Goal: Task Accomplishment & Management: Use online tool/utility

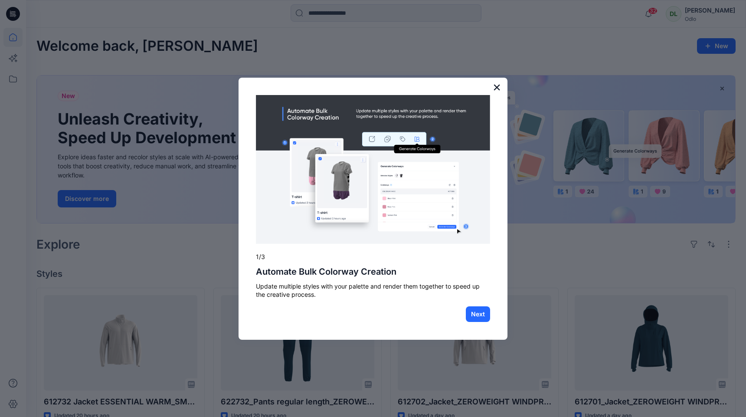
click at [497, 89] on button "×" at bounding box center [497, 87] width 8 height 14
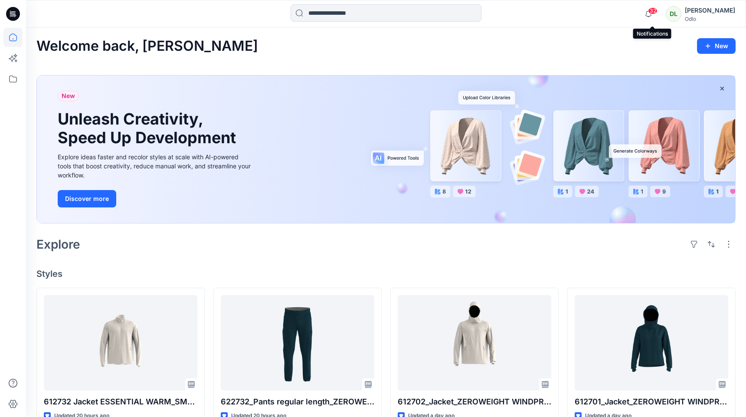
click at [655, 11] on span "32" at bounding box center [653, 10] width 10 height 7
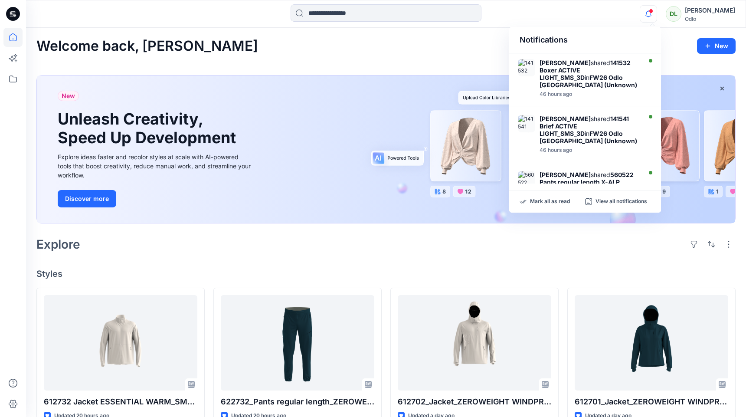
scroll to position [422, 0]
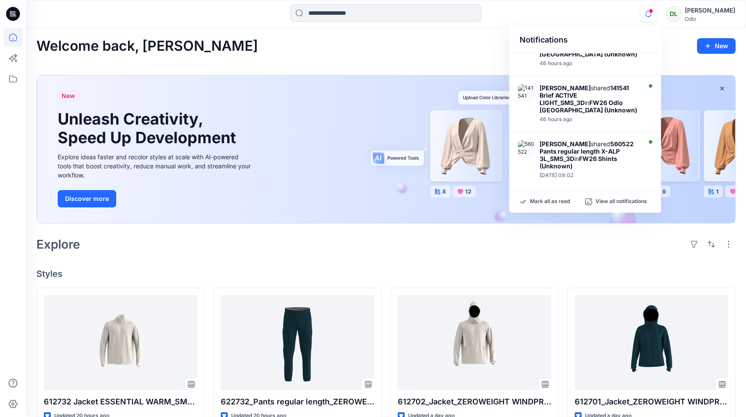
click at [651, 12] on icon "button" at bounding box center [648, 13] width 16 height 17
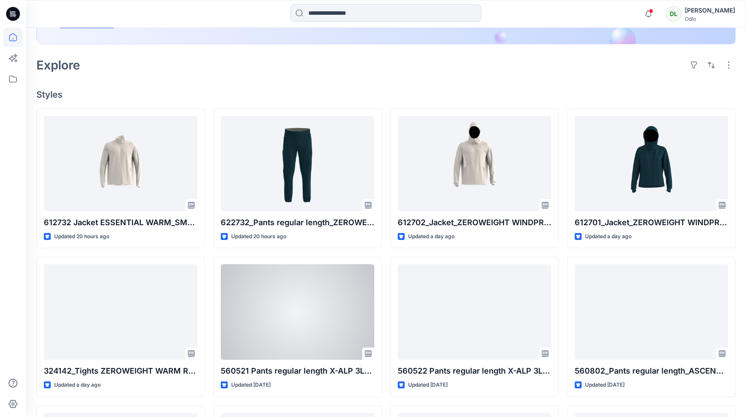
scroll to position [188, 0]
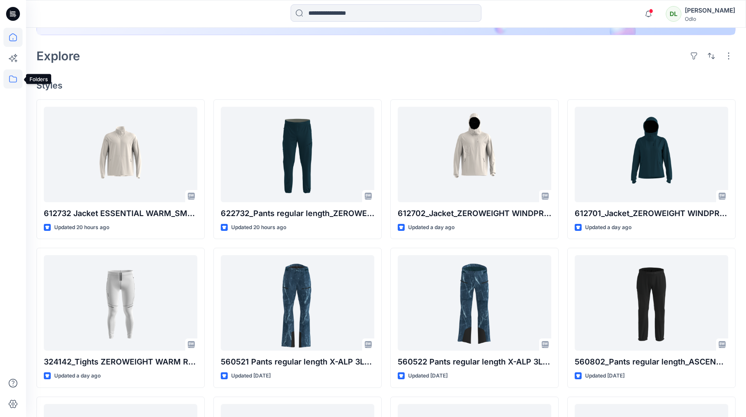
click at [17, 75] on icon at bounding box center [12, 78] width 19 height 19
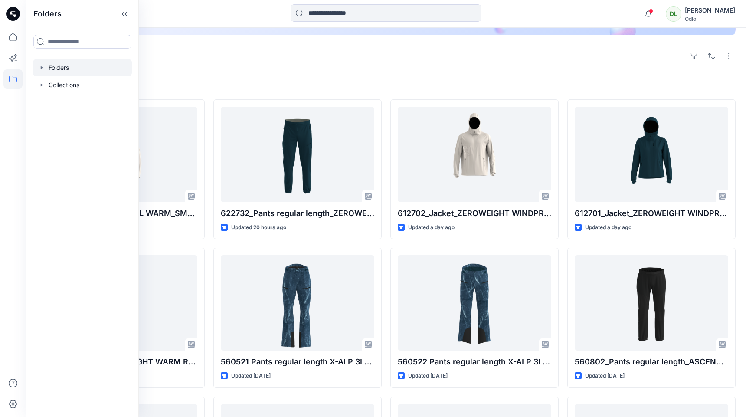
click at [61, 65] on div at bounding box center [82, 67] width 99 height 17
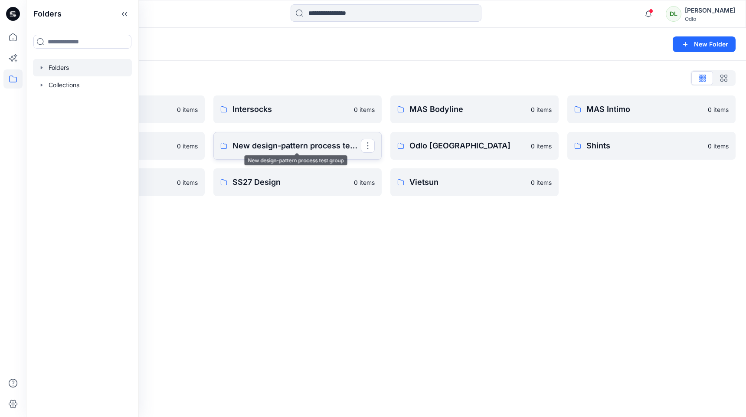
click at [259, 148] on p "New design-pattern process test group" at bounding box center [296, 146] width 128 height 12
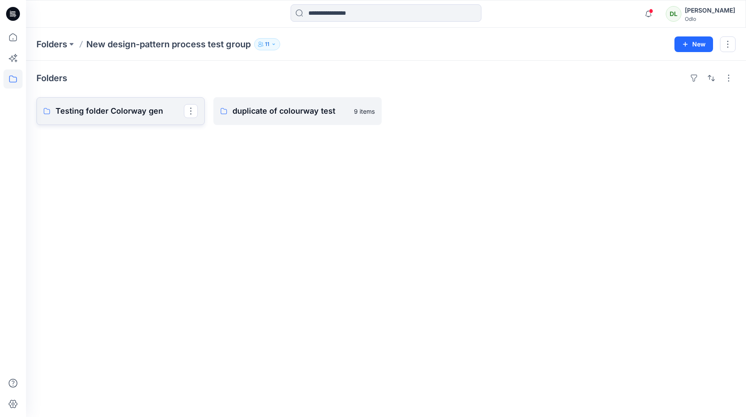
click at [144, 108] on p "Testing folder Colorway gen" at bounding box center [120, 111] width 128 height 12
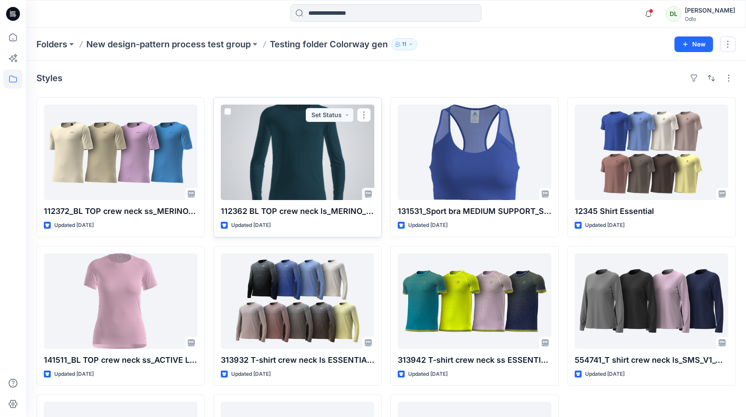
click at [228, 112] on span at bounding box center [227, 111] width 7 height 7
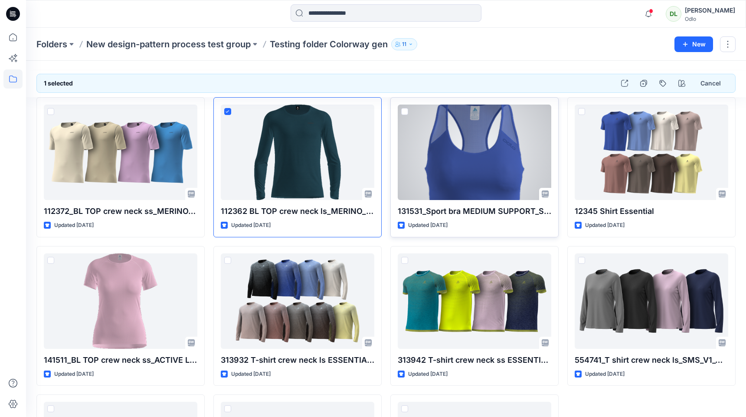
click at [406, 112] on span at bounding box center [404, 111] width 7 height 7
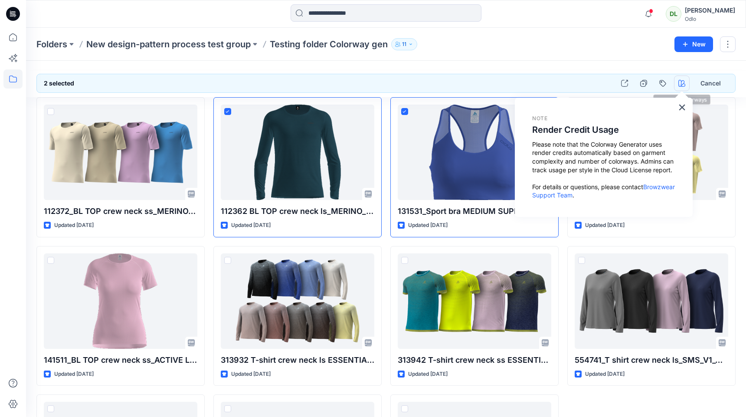
click at [682, 82] on icon "button" at bounding box center [681, 83] width 7 height 7
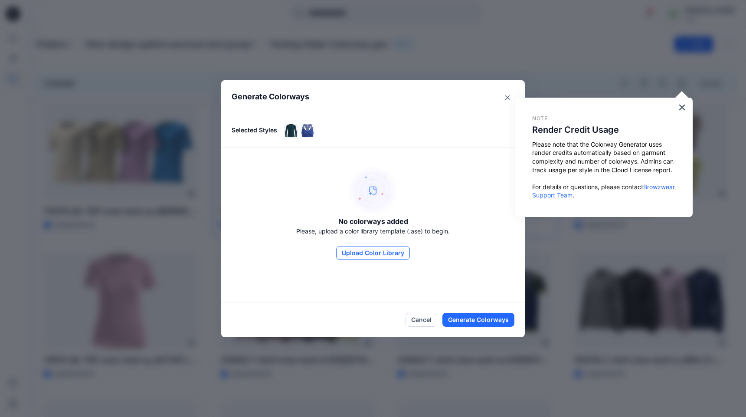
click at [384, 257] on button "Upload Color Library" at bounding box center [373, 253] width 74 height 14
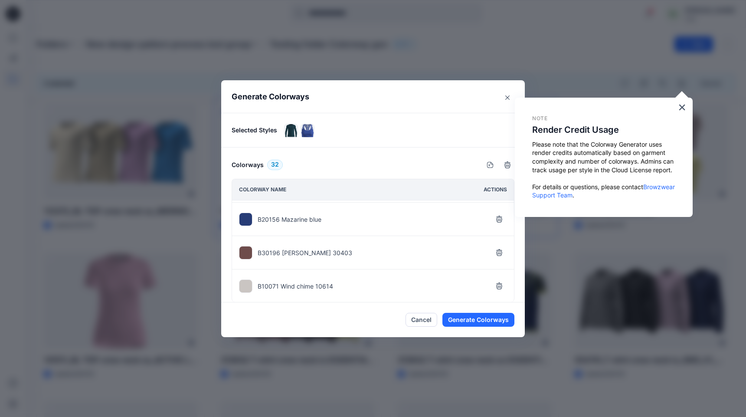
scroll to position [967, 0]
click at [499, 289] on button "button" at bounding box center [499, 285] width 16 height 16
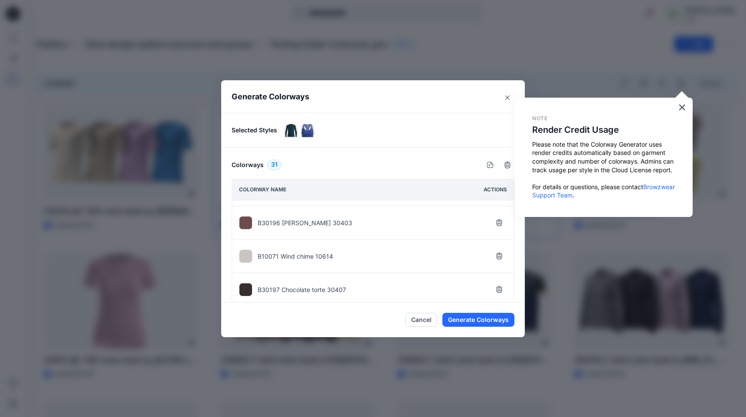
click at [499, 289] on button "button" at bounding box center [499, 290] width 16 height 16
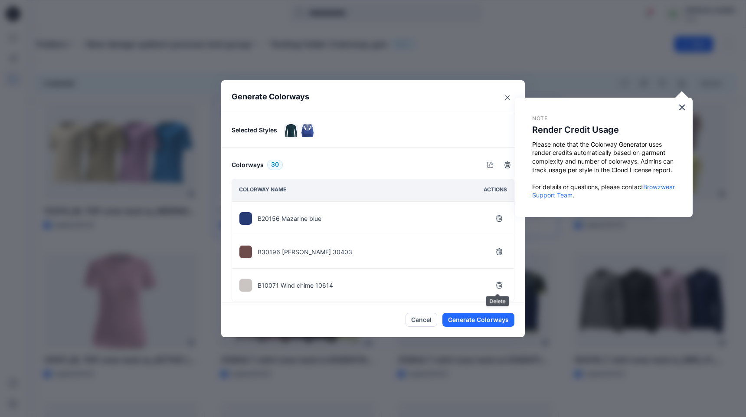
click at [499, 289] on button "button" at bounding box center [499, 285] width 16 height 16
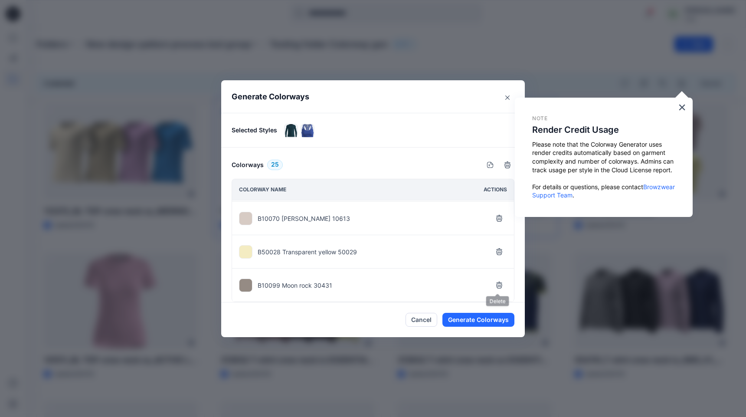
click at [499, 289] on button "button" at bounding box center [499, 285] width 16 height 16
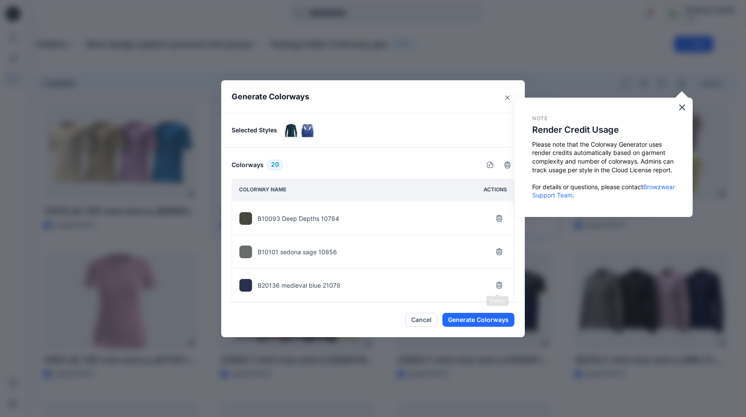
click at [499, 289] on button "button" at bounding box center [499, 285] width 16 height 16
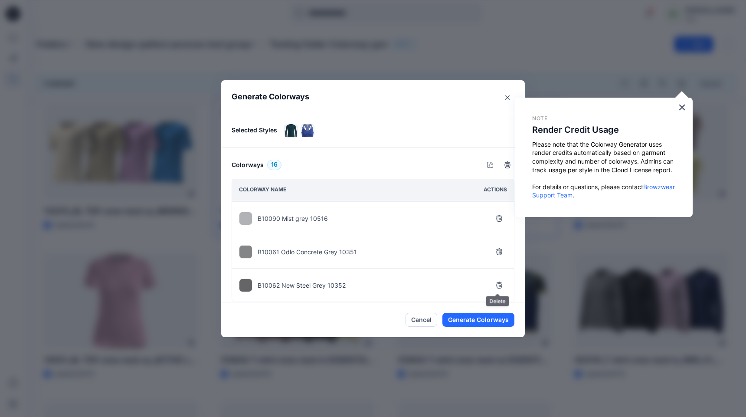
click at [499, 289] on button "button" at bounding box center [499, 285] width 16 height 16
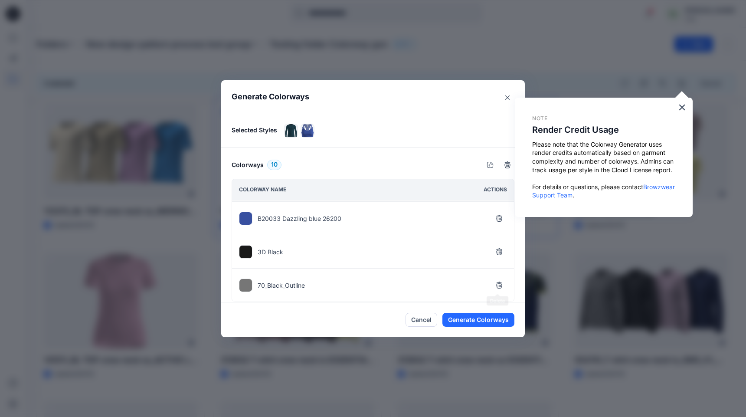
click at [499, 289] on button "button" at bounding box center [499, 285] width 16 height 16
click at [489, 318] on button "Generate Colorways" at bounding box center [478, 320] width 72 height 14
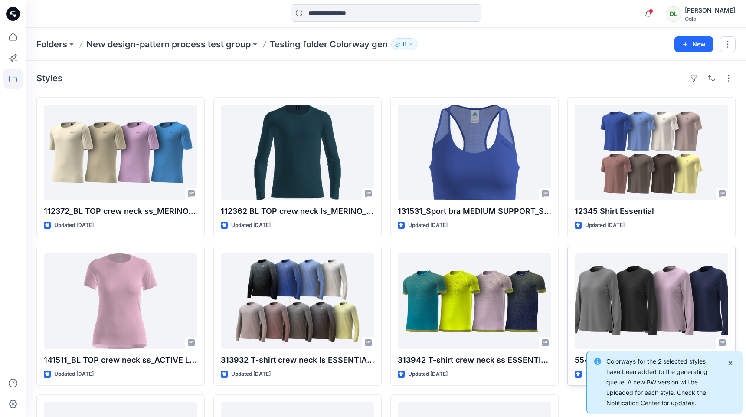
scroll to position [460, 0]
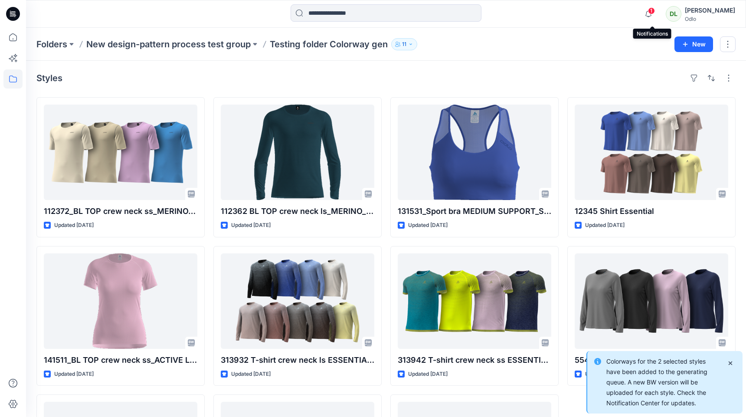
click at [654, 11] on span "1" at bounding box center [651, 10] width 7 height 7
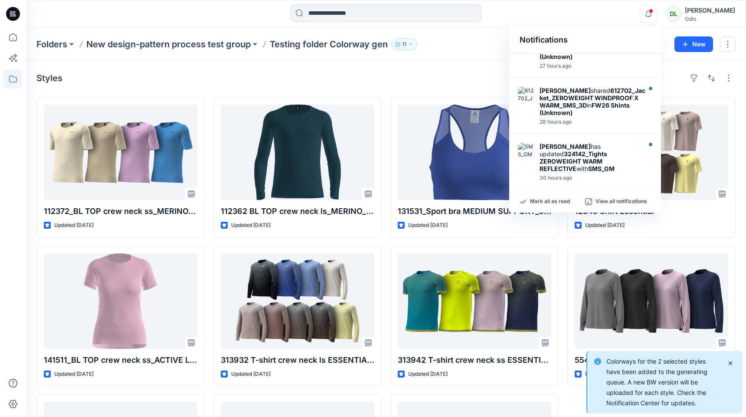
scroll to position [0, 0]
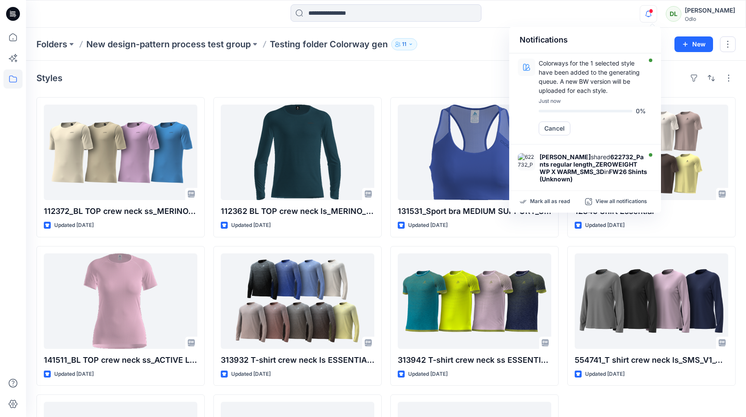
click at [484, 73] on div "Styles" at bounding box center [385, 78] width 699 height 14
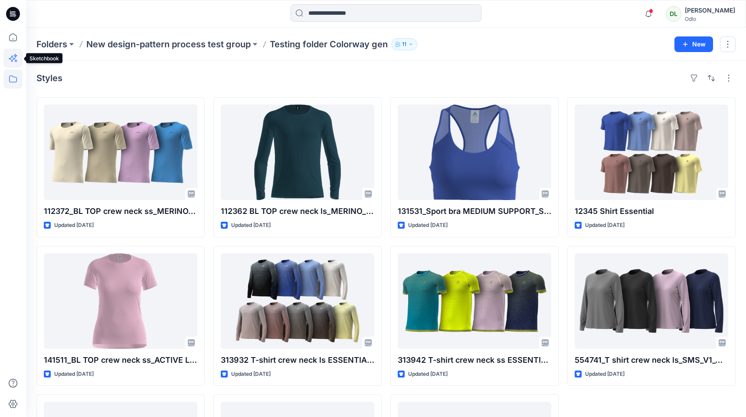
click at [16, 58] on icon at bounding box center [12, 58] width 19 height 19
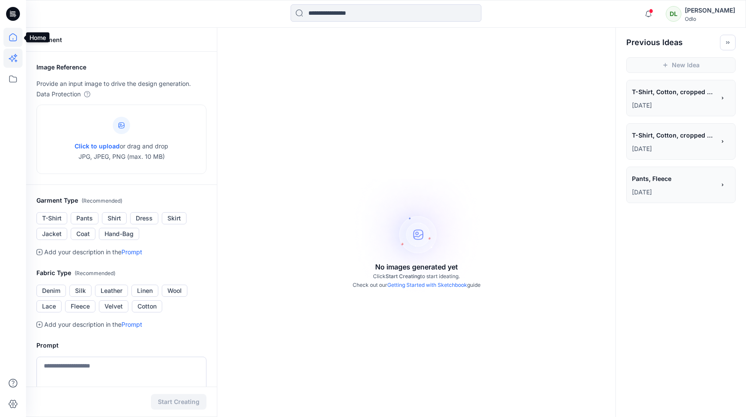
click at [13, 36] on icon at bounding box center [12, 37] width 19 height 19
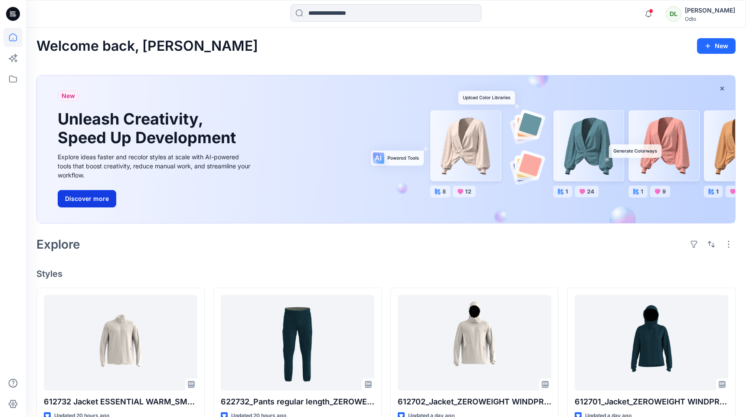
click at [87, 197] on button "Discover more" at bounding box center [87, 198] width 59 height 17
click at [652, 16] on icon "button" at bounding box center [648, 14] width 6 height 6
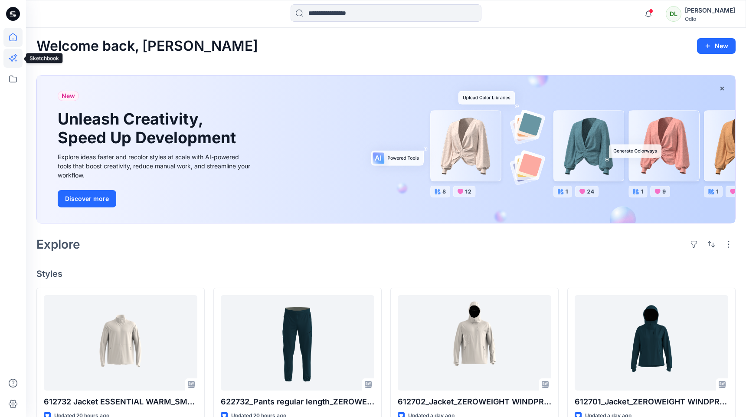
click at [9, 62] on icon at bounding box center [12, 58] width 19 height 19
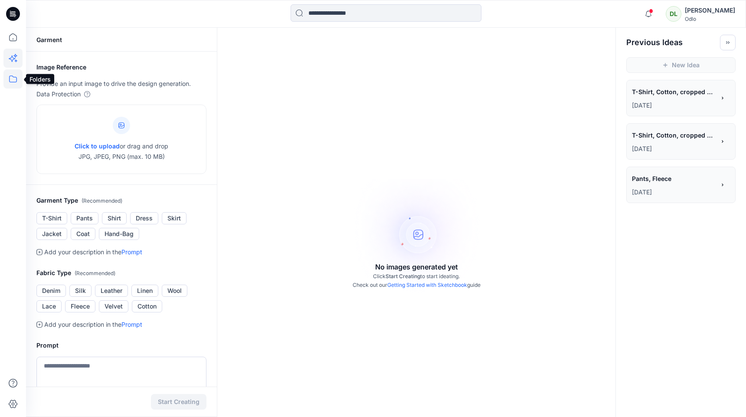
click at [12, 79] on icon at bounding box center [12, 78] width 19 height 19
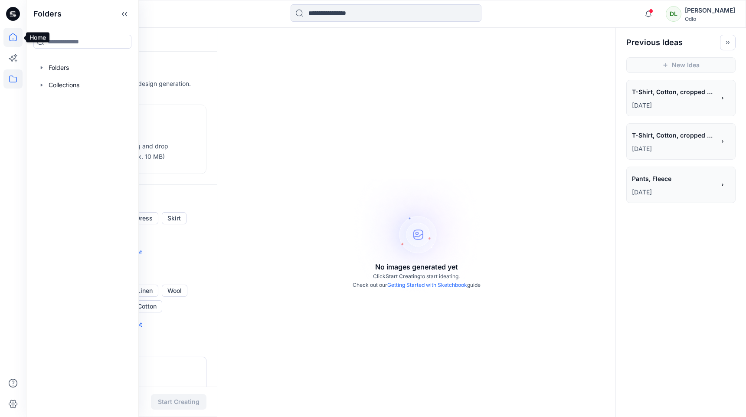
click at [13, 37] on icon at bounding box center [12, 37] width 19 height 19
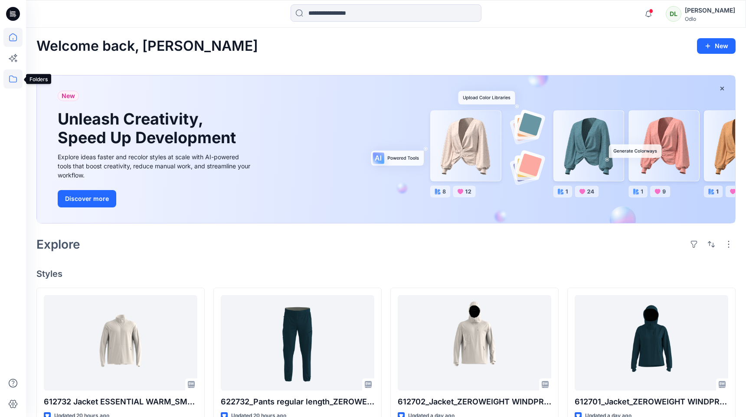
click at [13, 76] on icon at bounding box center [13, 78] width 8 height 7
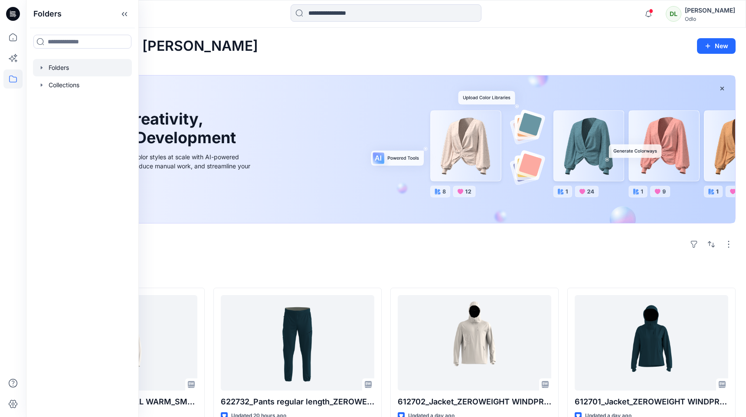
click at [59, 70] on div at bounding box center [82, 67] width 99 height 17
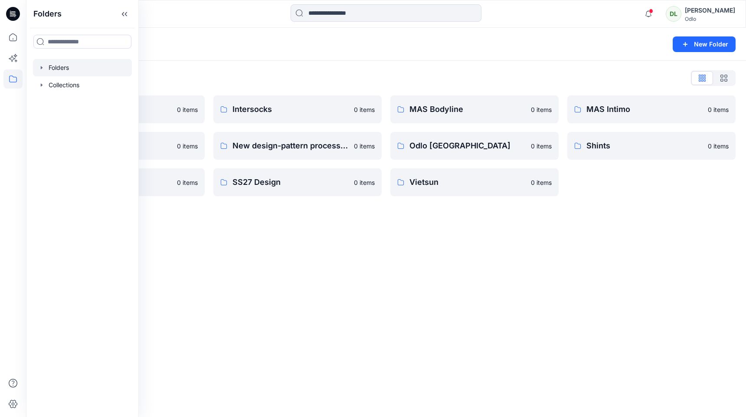
click at [297, 243] on div "Folders New Folder Folders List Gennex, Tayeh 0 items Memteks 0 items Sportstex…" at bounding box center [386, 222] width 720 height 389
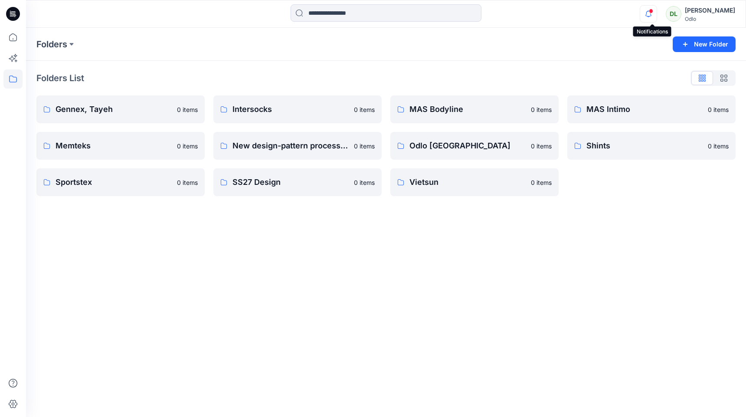
click at [651, 13] on icon "button" at bounding box center [648, 13] width 16 height 17
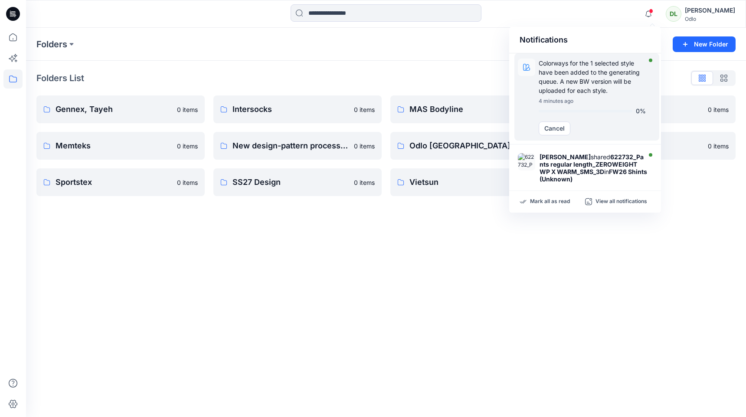
click at [608, 79] on p "Colorways for the 1 selected style have been added to the generating queue. A n…" at bounding box center [592, 77] width 107 height 36
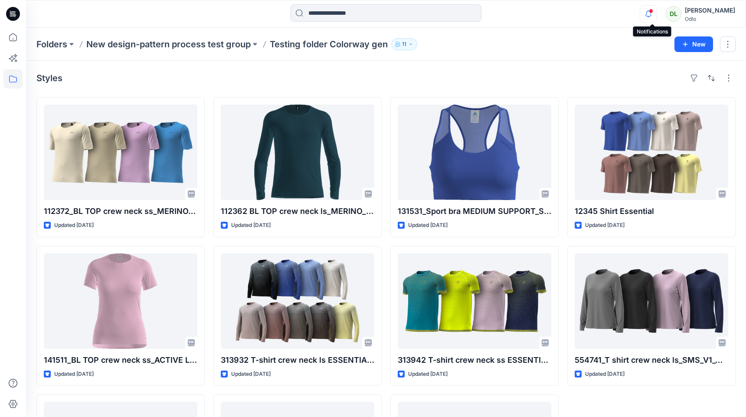
click at [657, 16] on icon "button" at bounding box center [648, 13] width 16 height 17
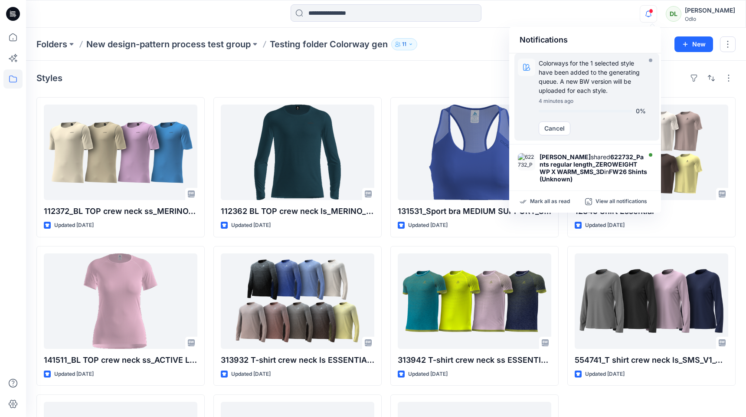
click at [603, 82] on p "Colorways for the 1 selected style have been added to the generating queue. A n…" at bounding box center [592, 77] width 107 height 36
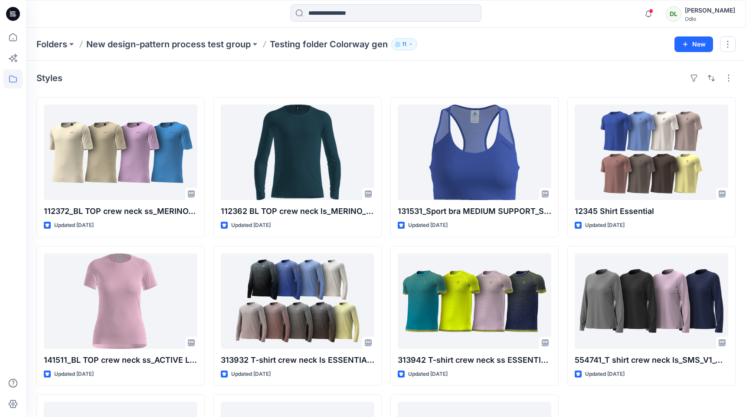
click at [603, 82] on div "Notifications Colorways for the 1 selected style have been added to the generat…" at bounding box center [373, 272] width 746 height 545
click at [657, 13] on icon "button" at bounding box center [648, 13] width 16 height 17
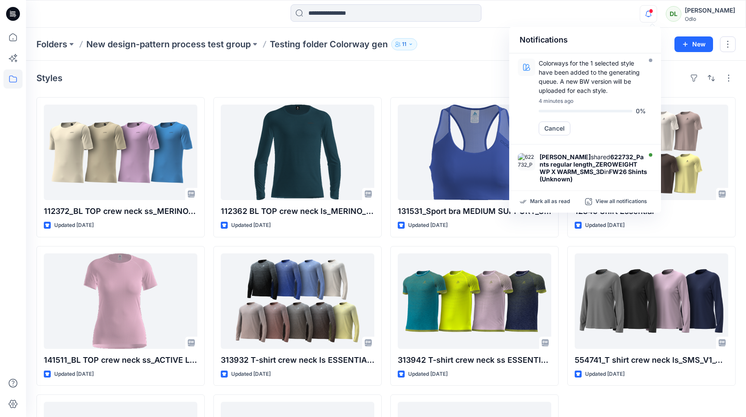
click at [681, 10] on div "DL" at bounding box center [674, 14] width 16 height 16
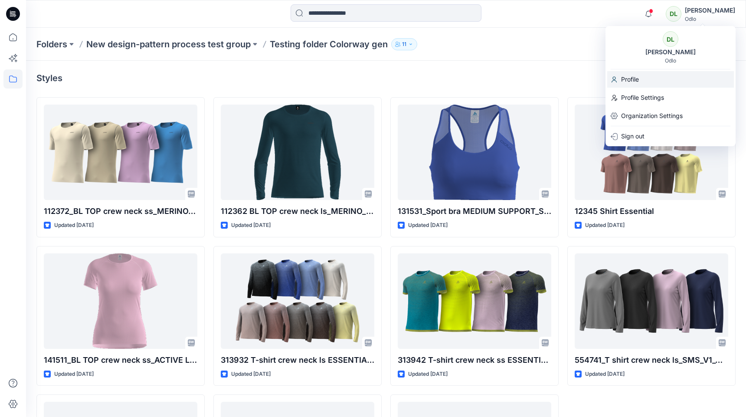
click at [640, 79] on div "Profile" at bounding box center [670, 79] width 127 height 16
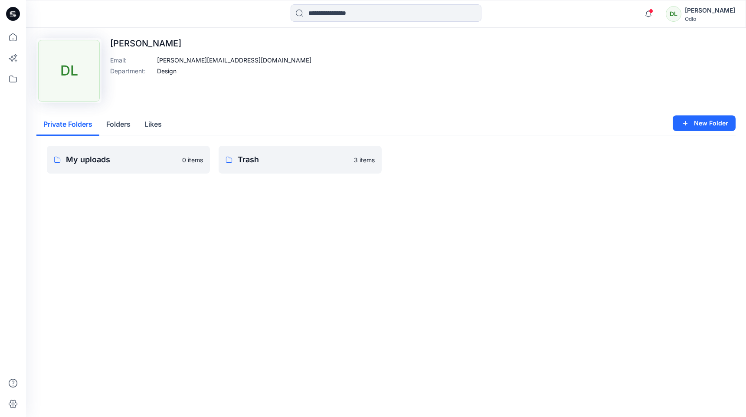
click at [126, 127] on button "Folders" at bounding box center [118, 125] width 38 height 22
click at [74, 132] on button "Private Folders" at bounding box center [67, 125] width 63 height 22
click at [13, 12] on icon at bounding box center [13, 11] width 4 height 0
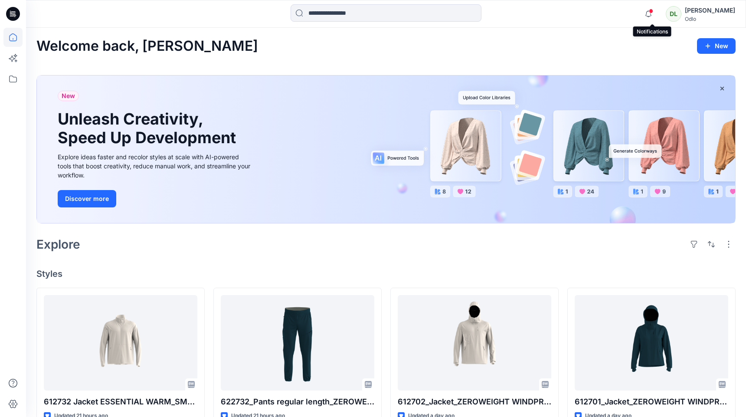
click at [653, 10] on span at bounding box center [651, 11] width 4 height 5
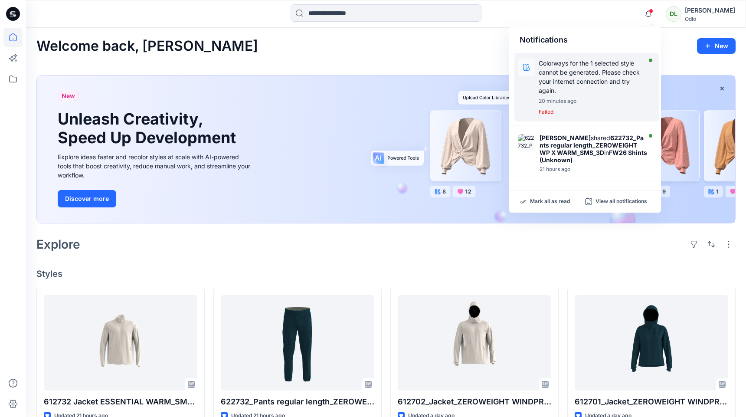
click at [546, 115] on p "Failed" at bounding box center [592, 112] width 107 height 9
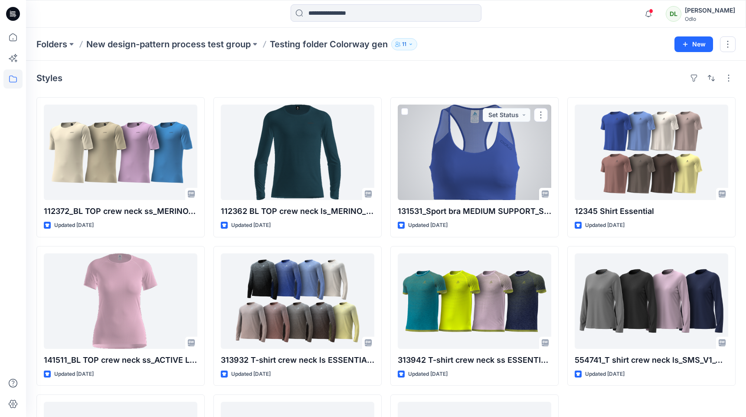
click at [546, 115] on button "button" at bounding box center [541, 115] width 14 height 14
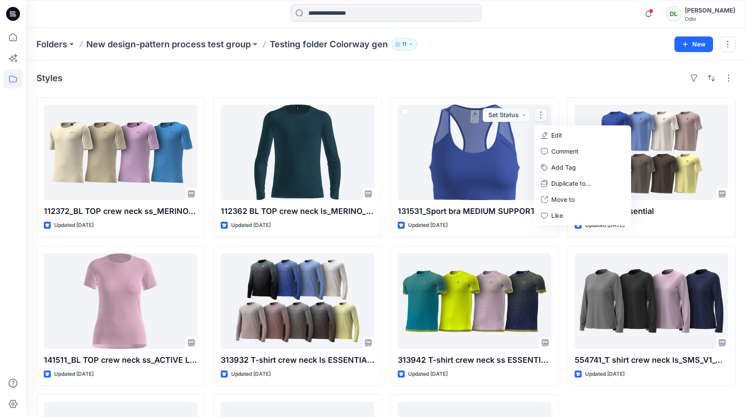
click at [563, 88] on div "Styles 112372_BL TOP crew neck ss_MERINO_FUNDAMENTALS_SMS_3D Updated [DATE] 141…" at bounding box center [386, 303] width 720 height 484
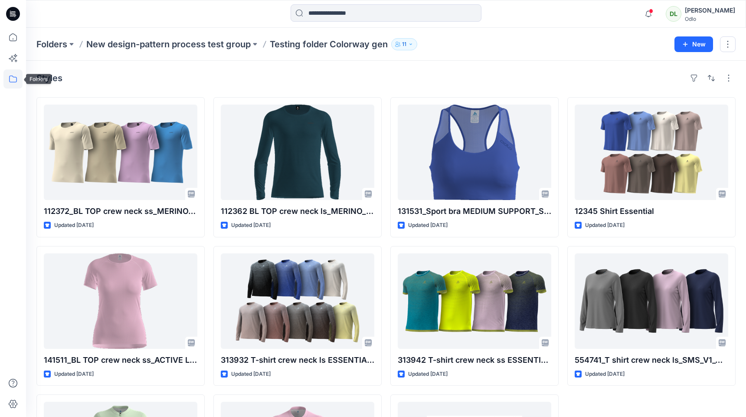
click at [14, 78] on icon at bounding box center [12, 78] width 19 height 19
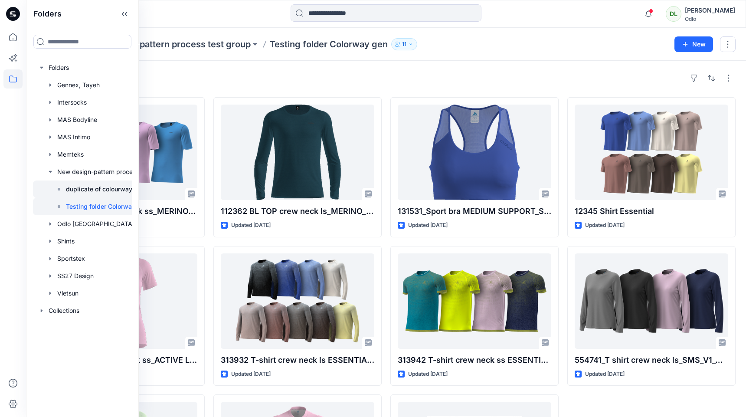
click at [97, 191] on p "duplicate of colourway test" at bounding box center [105, 189] width 79 height 10
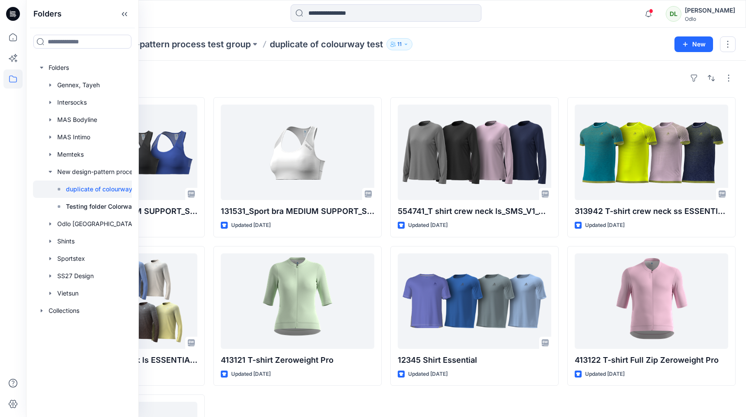
click at [484, 74] on div "Styles" at bounding box center [385, 78] width 699 height 14
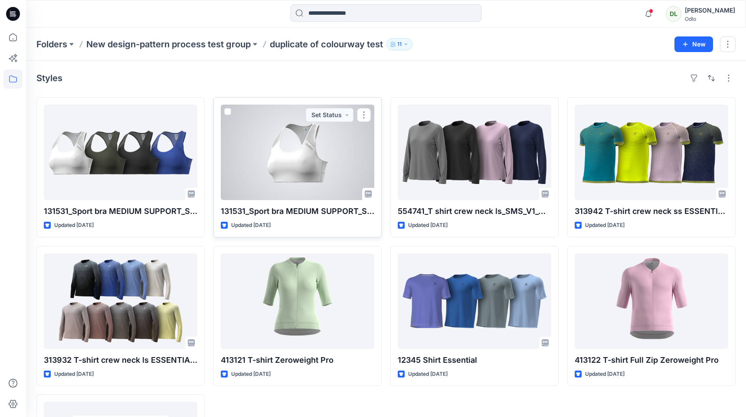
click at [228, 111] on span at bounding box center [227, 111] width 7 height 7
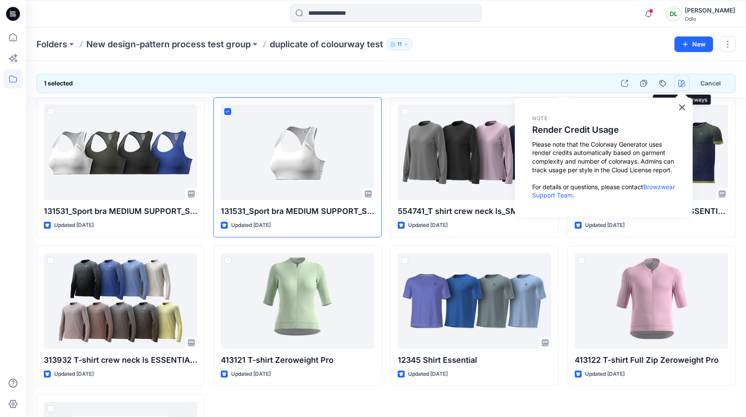
click at [681, 83] on icon "button" at bounding box center [681, 83] width 7 height 7
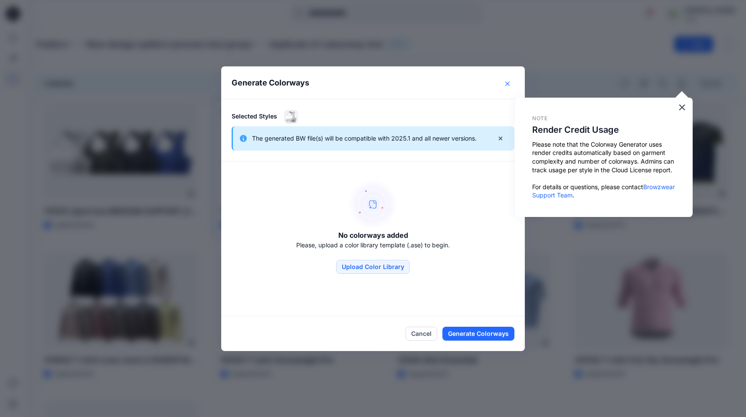
click at [508, 83] on icon "Close" at bounding box center [507, 84] width 4 height 4
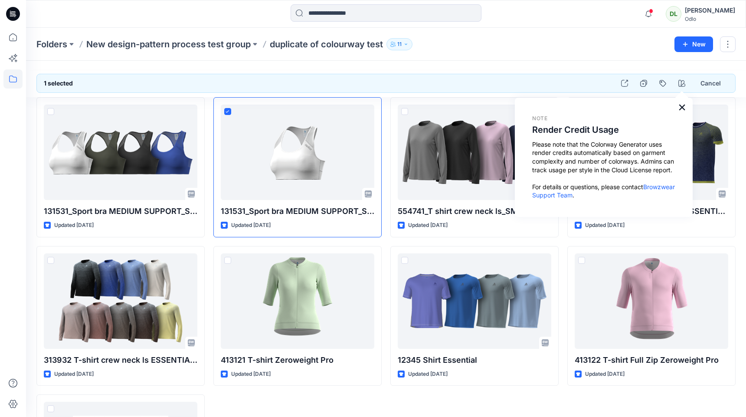
click at [686, 108] on button "×" at bounding box center [682, 107] width 8 height 14
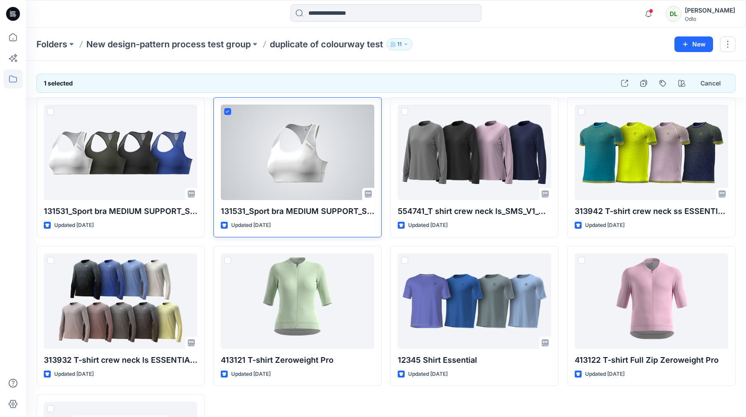
click at [228, 114] on span at bounding box center [227, 111] width 7 height 7
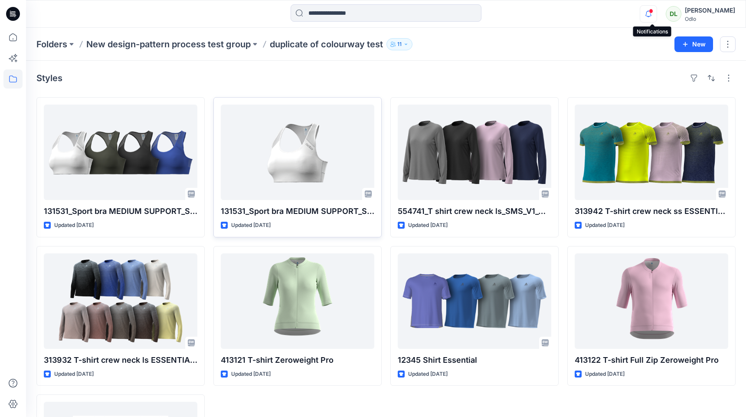
click at [651, 21] on icon "button" at bounding box center [648, 13] width 16 height 17
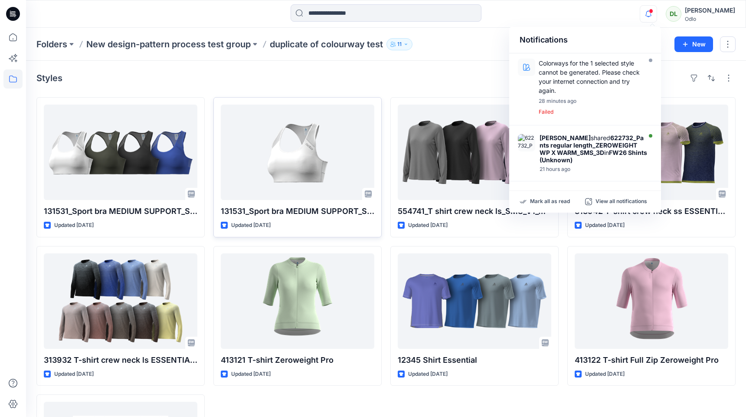
click at [393, 85] on div "Styles" at bounding box center [385, 78] width 699 height 14
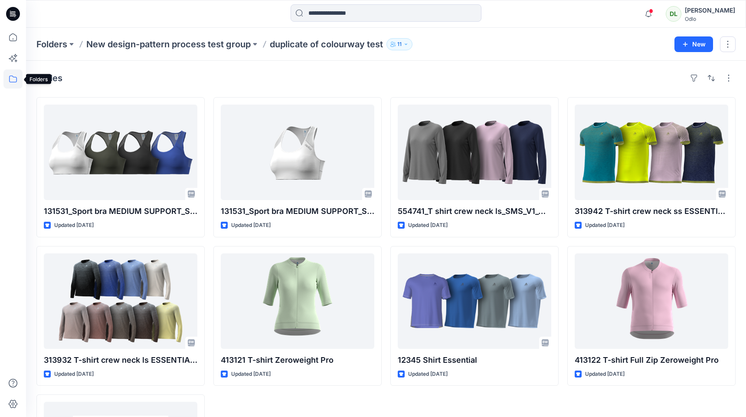
click at [14, 77] on icon at bounding box center [13, 78] width 8 height 7
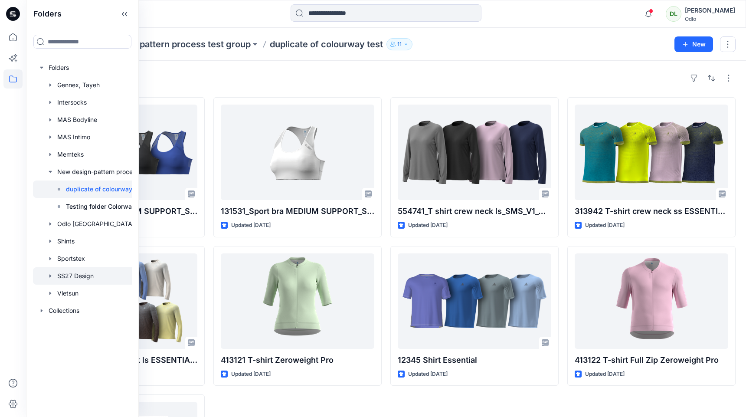
click at [72, 272] on div at bounding box center [93, 275] width 121 height 17
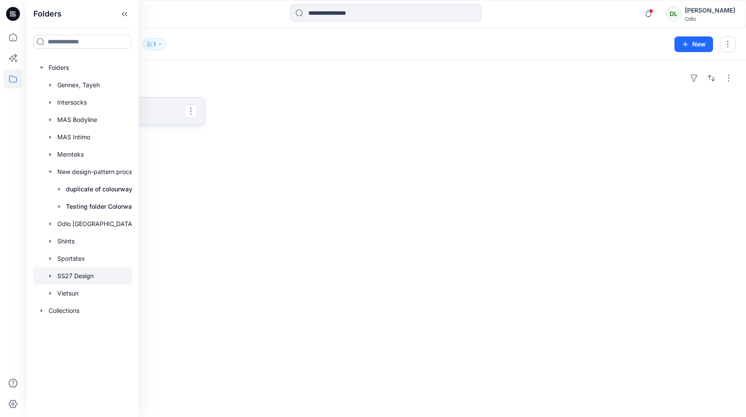
click at [182, 115] on p "SS27 Gennex, Tayeh" at bounding box center [120, 111] width 128 height 12
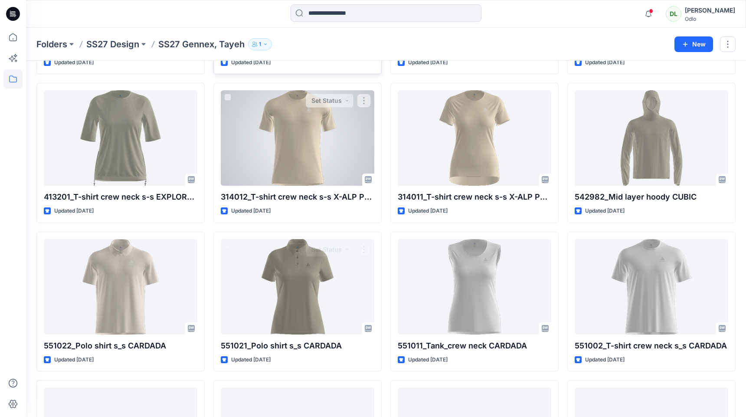
scroll to position [597, 0]
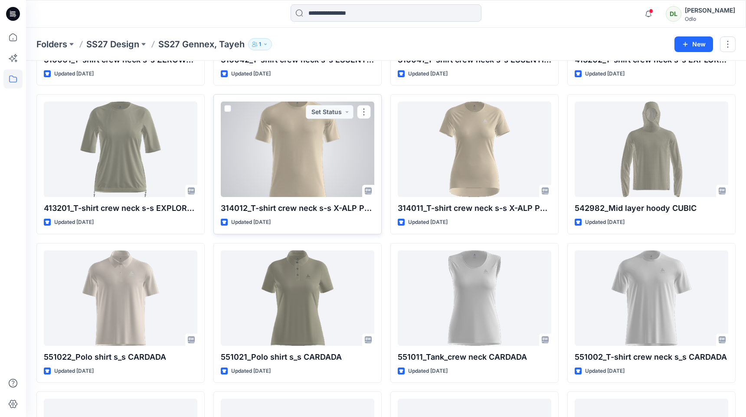
click at [230, 106] on span at bounding box center [227, 108] width 7 height 7
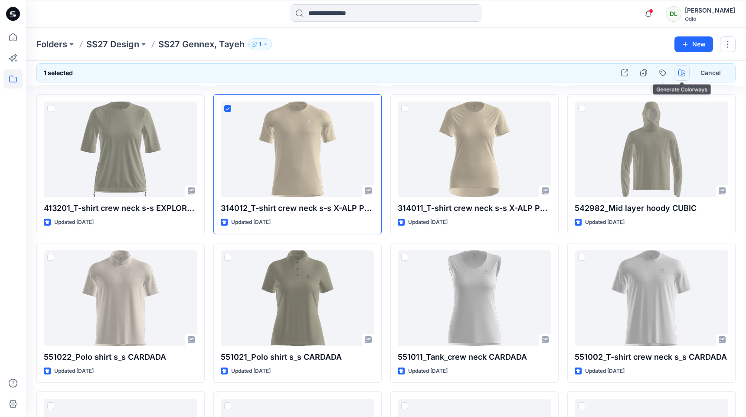
click at [679, 73] on icon "button" at bounding box center [681, 72] width 7 height 7
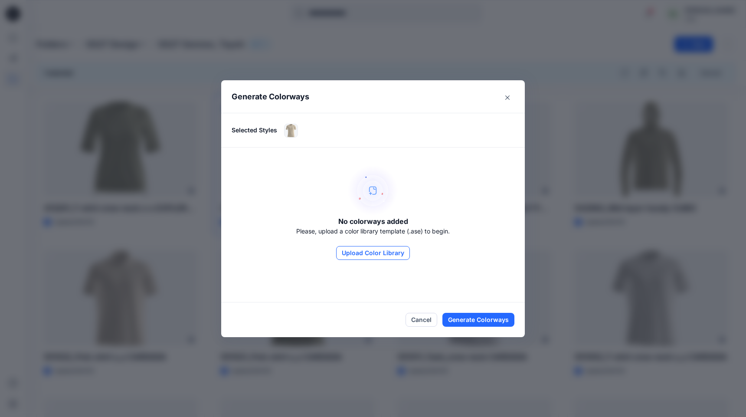
click at [373, 254] on button "Upload Color Library" at bounding box center [373, 253] width 74 height 14
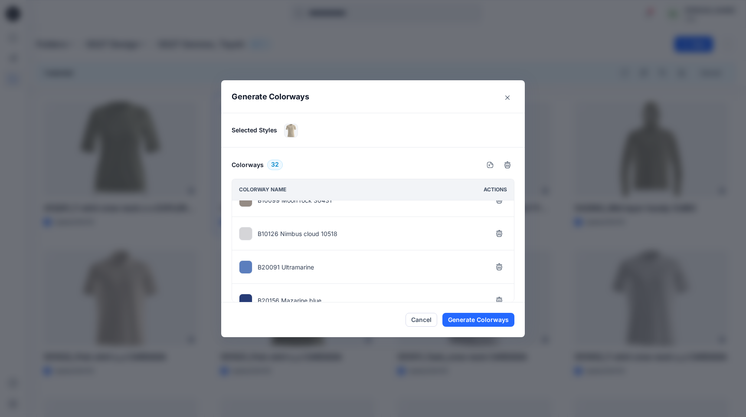
scroll to position [967, 0]
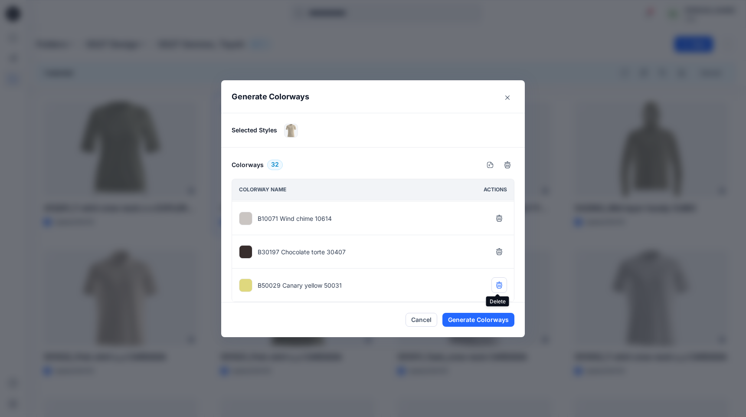
click at [500, 286] on icon "button" at bounding box center [499, 285] width 6 height 5
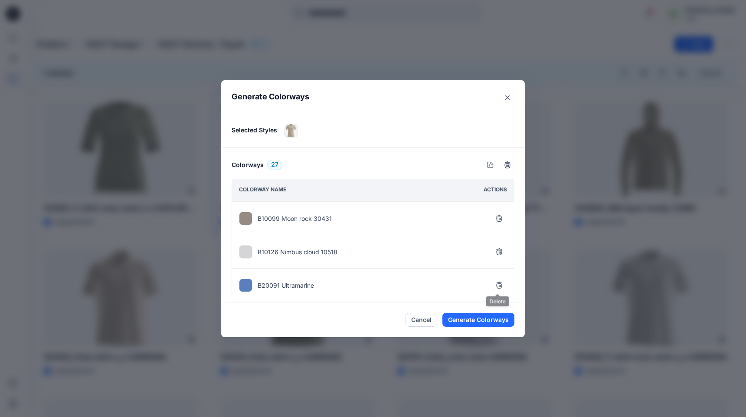
click at [500, 286] on icon "button" at bounding box center [499, 285] width 6 height 5
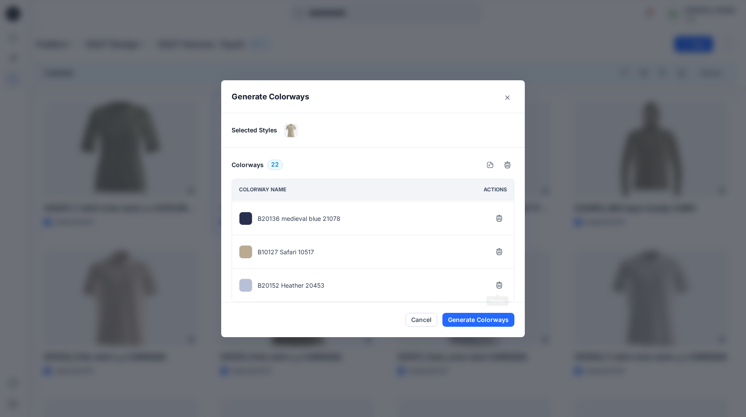
click at [500, 286] on icon "button" at bounding box center [499, 285] width 6 height 5
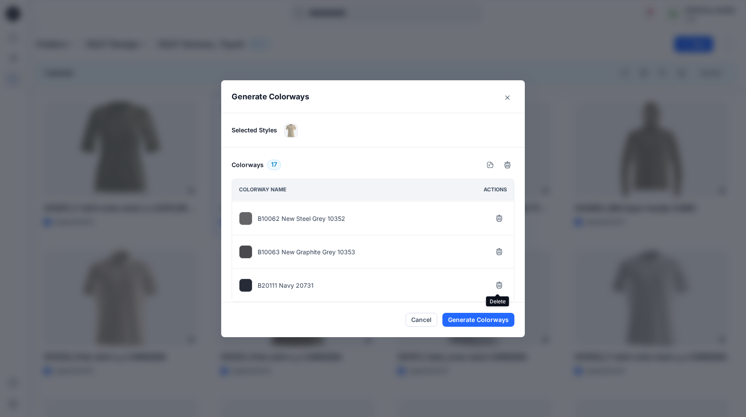
click at [500, 286] on icon "button" at bounding box center [499, 285] width 6 height 5
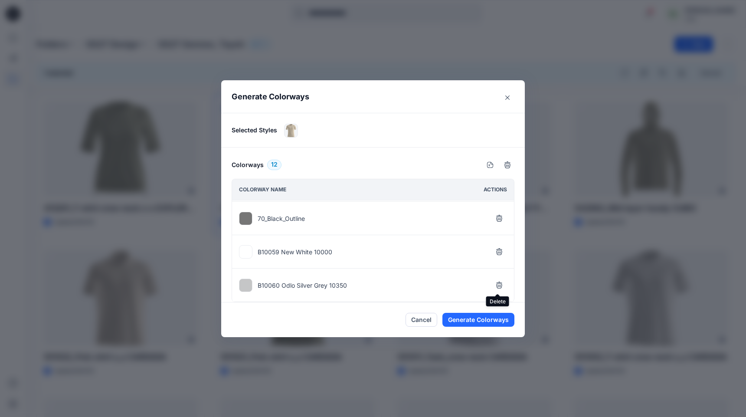
click at [500, 286] on icon "button" at bounding box center [499, 285] width 6 height 5
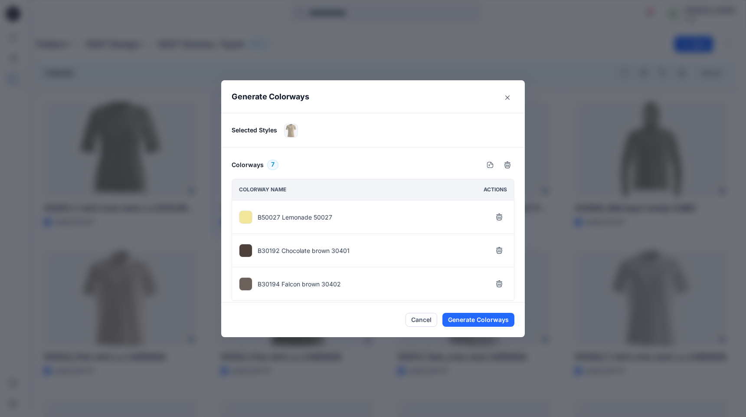
scroll to position [132, 0]
click at [498, 225] on button "button" at bounding box center [499, 218] width 16 height 16
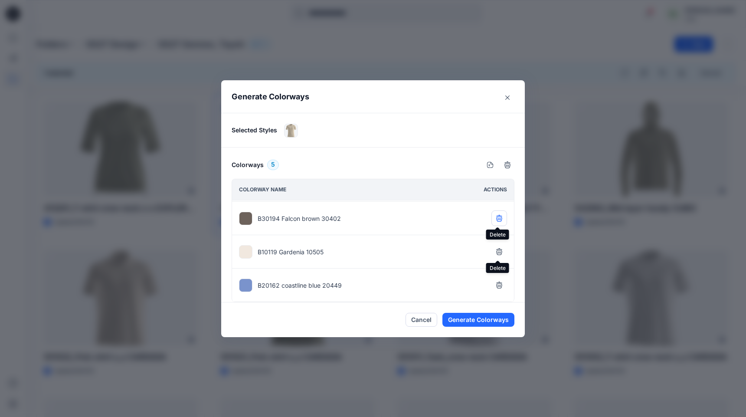
click at [497, 222] on button "button" at bounding box center [499, 218] width 16 height 16
click at [501, 215] on icon "button" at bounding box center [499, 218] width 7 height 7
click at [471, 316] on button "Generate Colorways" at bounding box center [478, 320] width 72 height 14
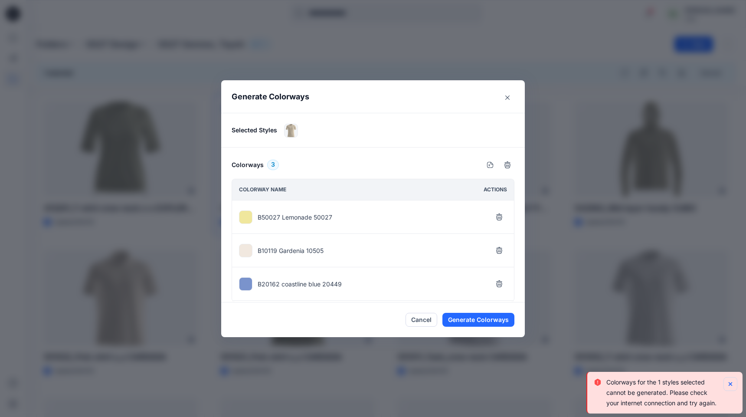
click at [733, 382] on icon "Notifications-bottom-right" at bounding box center [730, 383] width 7 height 7
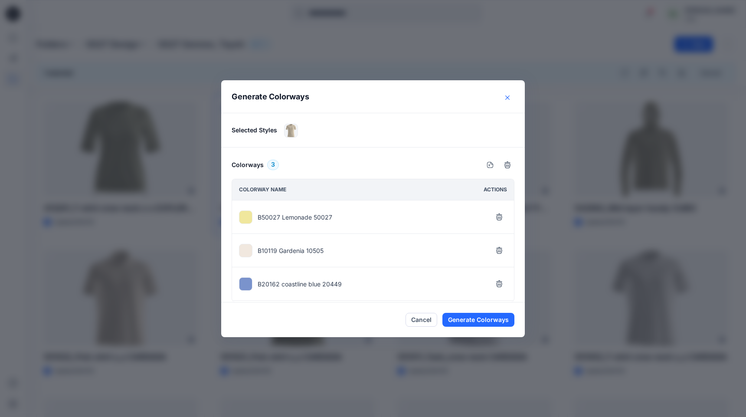
click at [508, 96] on icon "Close" at bounding box center [507, 97] width 4 height 4
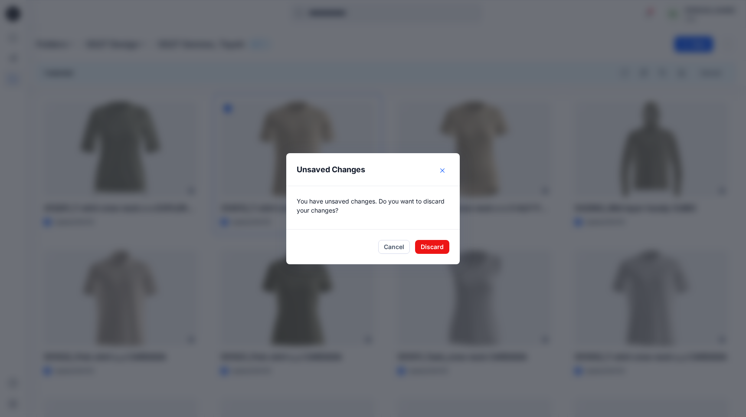
click at [444, 172] on icon "Close" at bounding box center [442, 170] width 4 height 4
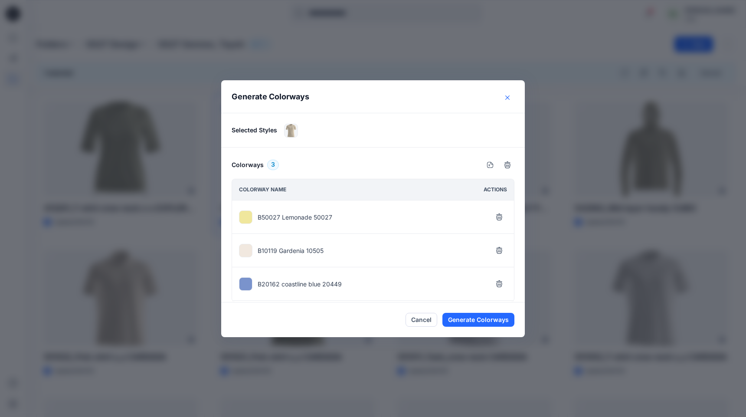
click at [514, 95] on button "Close" at bounding box center [508, 98] width 14 height 14
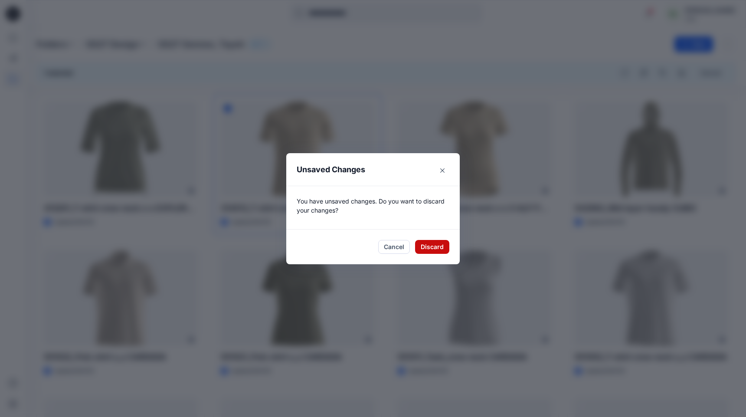
click at [431, 246] on button "Discard" at bounding box center [432, 247] width 34 height 14
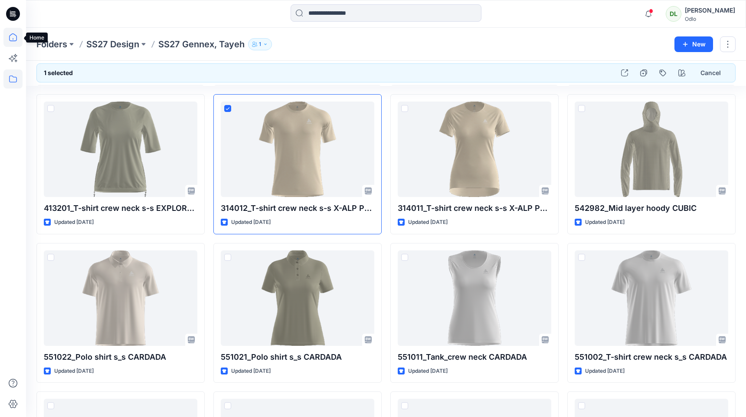
click at [12, 44] on icon at bounding box center [12, 37] width 19 height 19
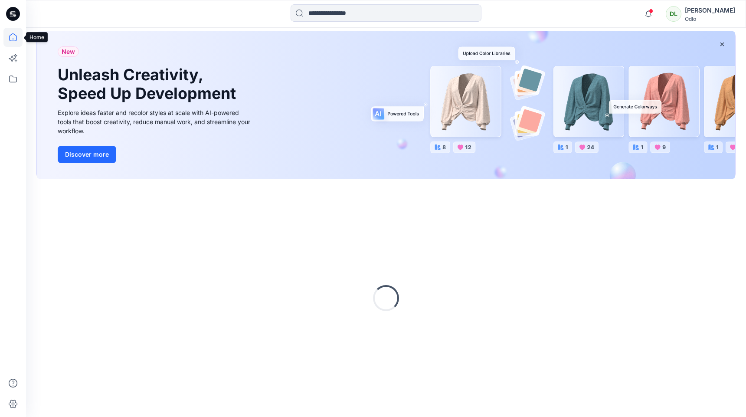
scroll to position [44, 0]
